Goal: Information Seeking & Learning: Learn about a topic

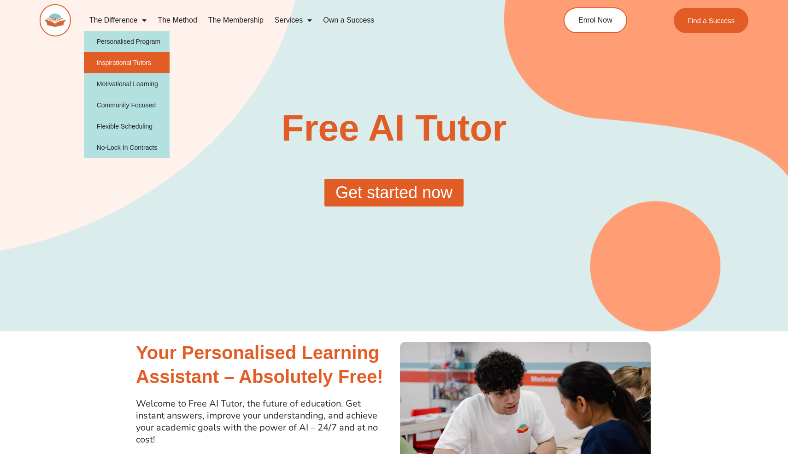
click at [143, 59] on link "Inspirational Tutors" at bounding box center [127, 62] width 86 height 21
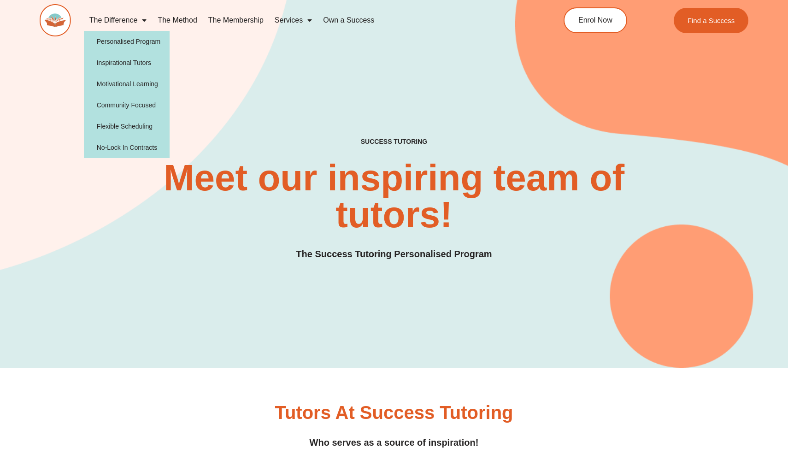
click at [134, 24] on link "The Difference" at bounding box center [118, 20] width 69 height 21
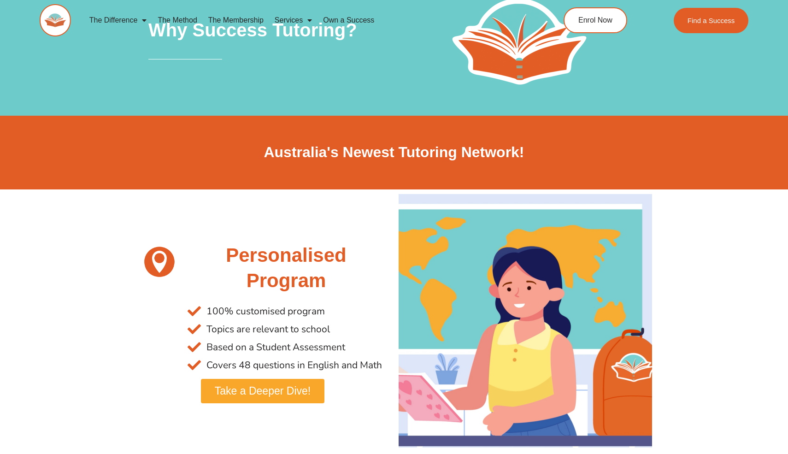
click at [179, 19] on link "The Method" at bounding box center [177, 20] width 50 height 21
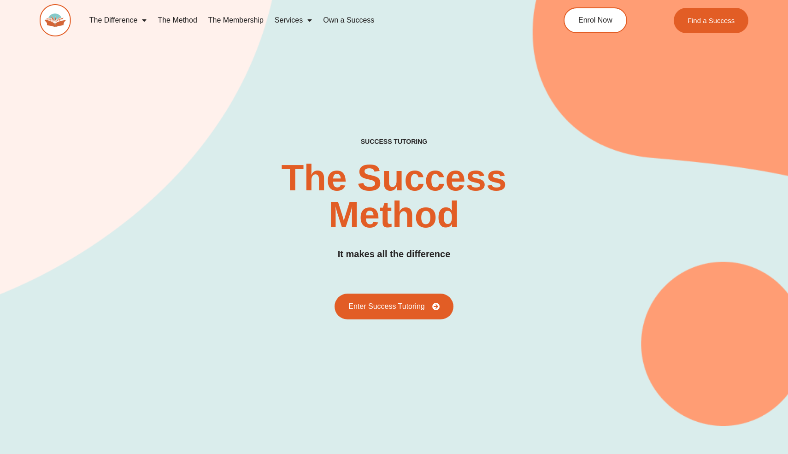
click at [281, 22] on link "Services" at bounding box center [293, 20] width 48 height 21
click at [284, 21] on link "Services" at bounding box center [293, 20] width 48 height 21
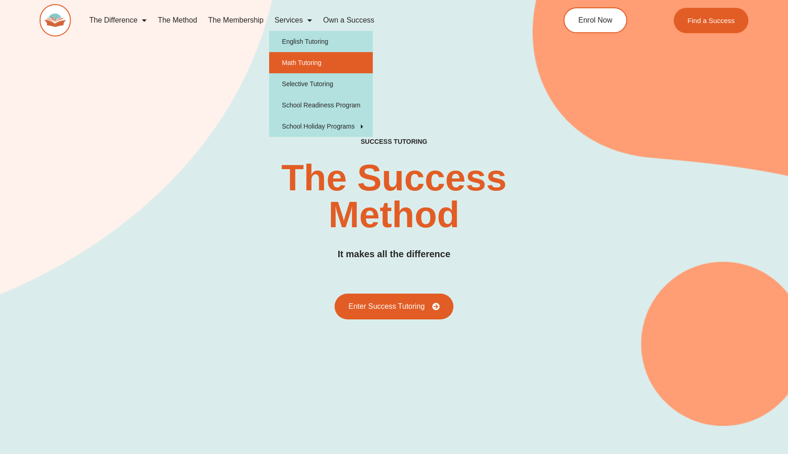
click at [296, 63] on link "Math Tutoring" at bounding box center [321, 62] width 104 height 21
